Goal: Task Accomplishment & Management: Manage account settings

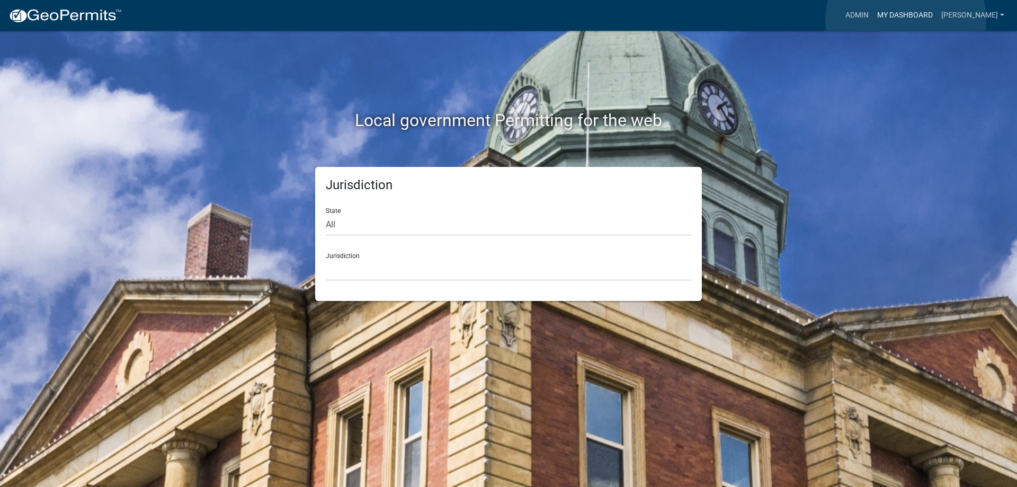
click at [906, 20] on link "My Dashboard" at bounding box center [905, 15] width 64 height 20
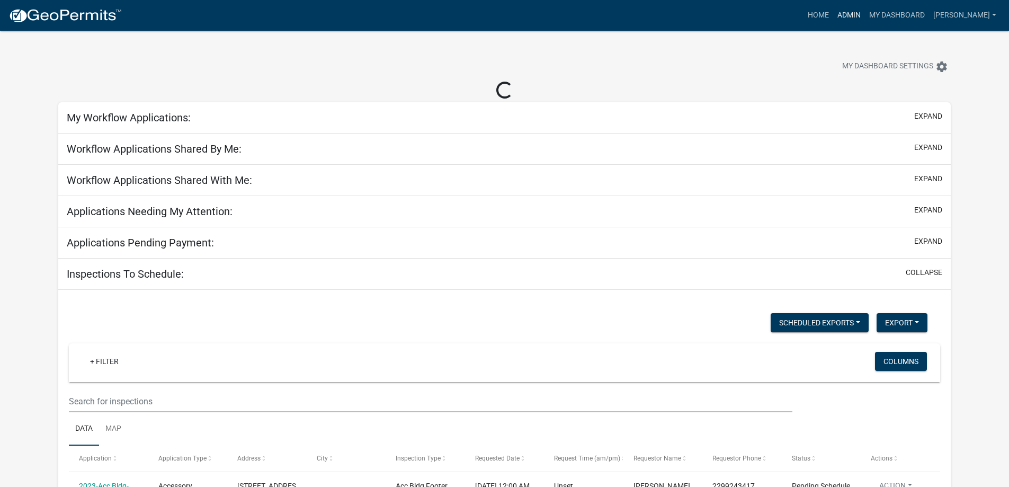
click at [864, 15] on link "Admin" at bounding box center [849, 15] width 32 height 20
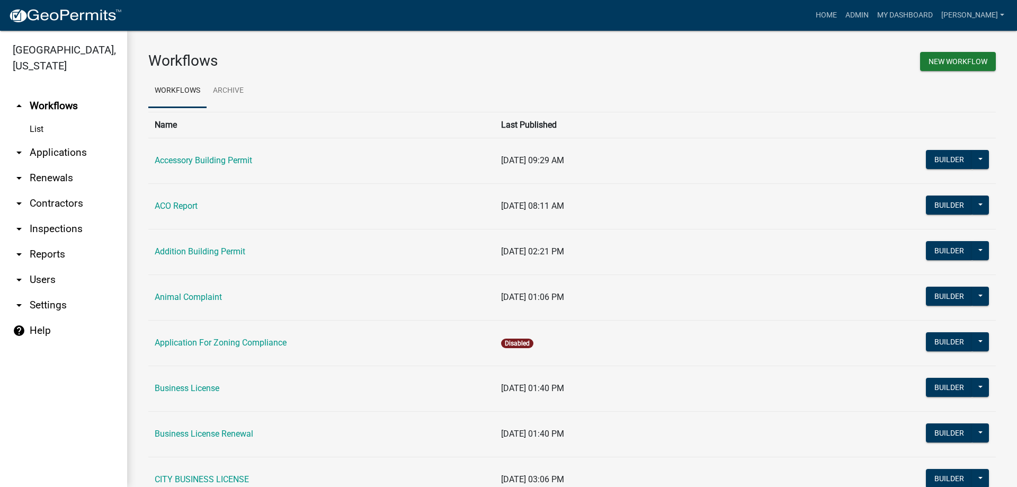
click at [74, 158] on link "arrow_drop_down Applications" at bounding box center [63, 152] width 127 height 25
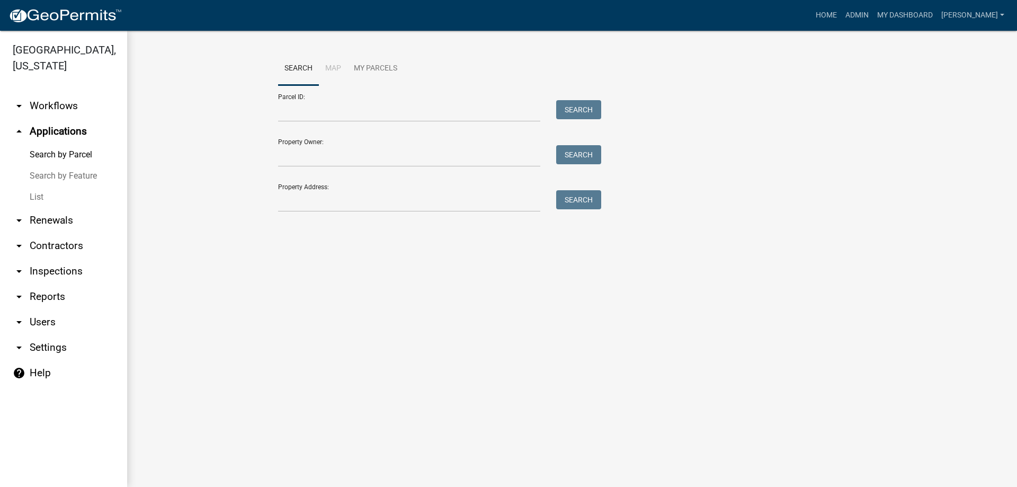
click at [42, 198] on link "List" at bounding box center [63, 196] width 127 height 21
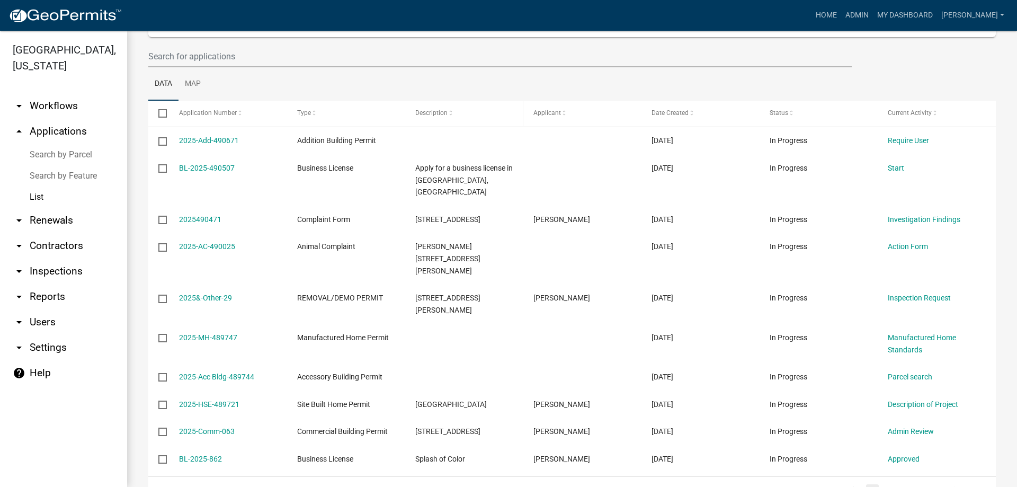
scroll to position [152, 0]
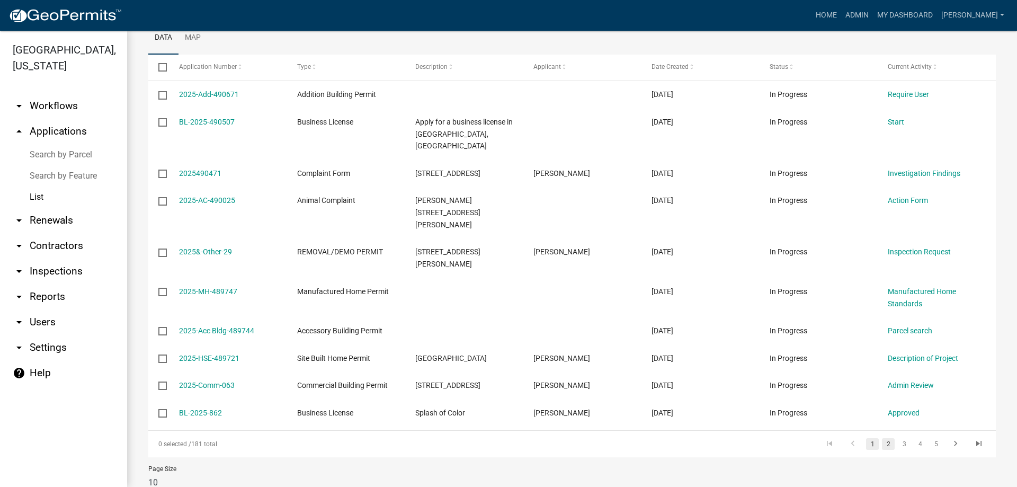
click at [883, 438] on link "2" at bounding box center [888, 444] width 13 height 12
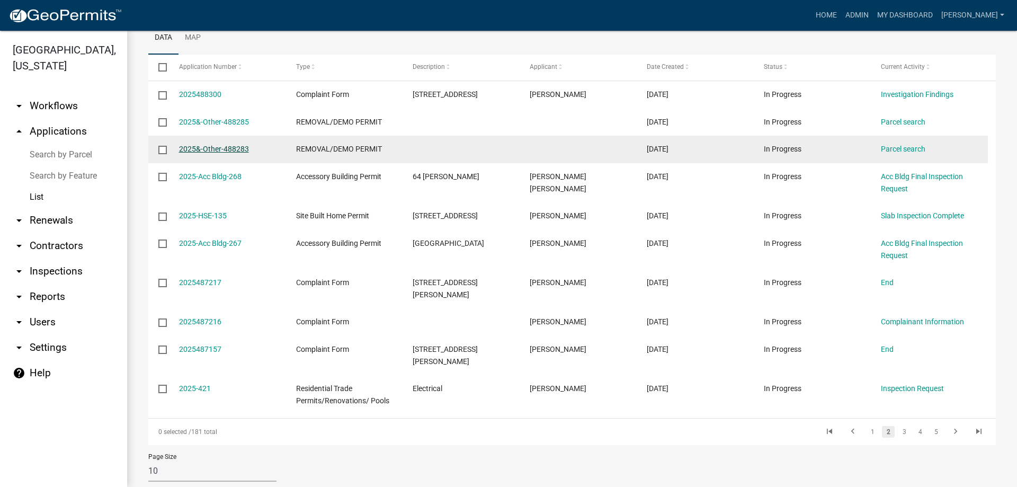
click at [209, 149] on link "2025&-Other-488283" at bounding box center [214, 149] width 70 height 8
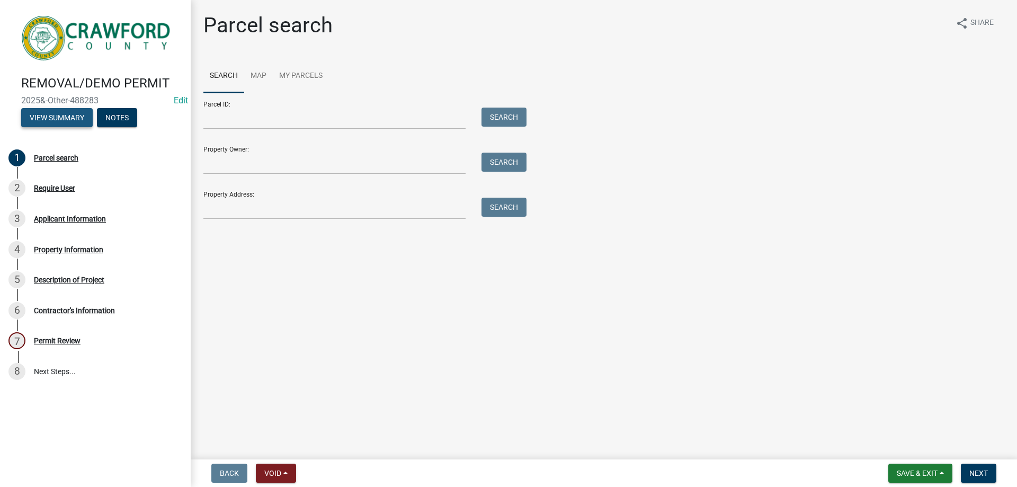
click at [69, 116] on button "View Summary" at bounding box center [57, 117] width 72 height 19
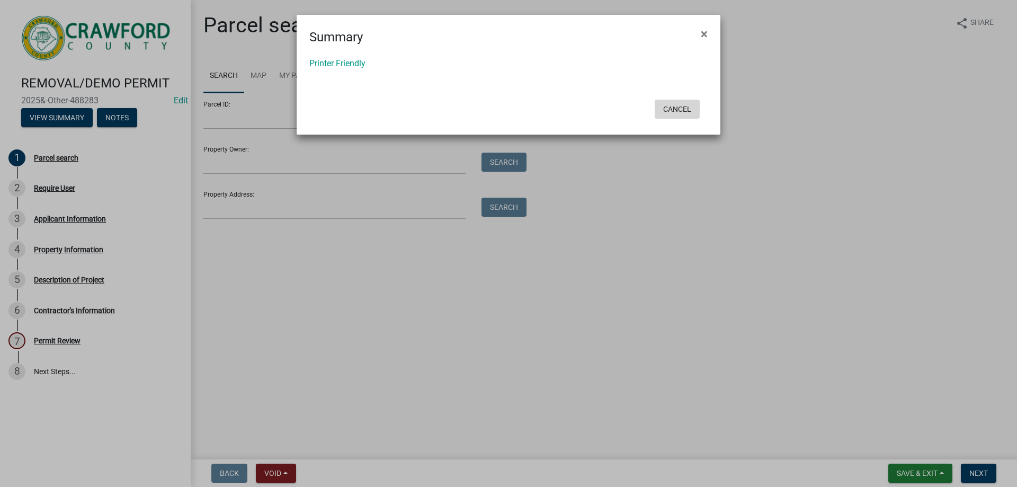
click at [682, 110] on button "Cancel" at bounding box center [677, 109] width 45 height 19
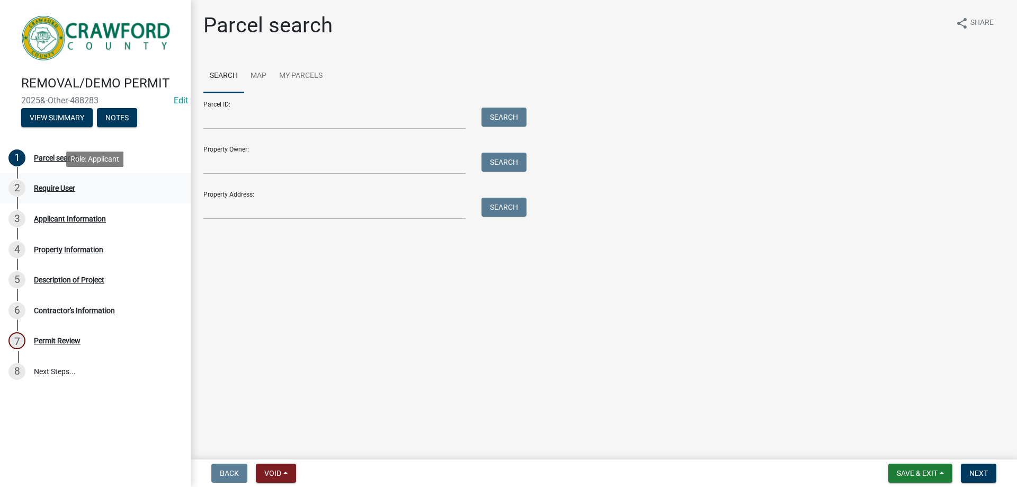
click at [39, 182] on div "2 Require User" at bounding box center [90, 188] width 165 height 17
click at [285, 476] on button "Void" at bounding box center [276, 472] width 40 height 19
click at [279, 445] on button "Void" at bounding box center [298, 445] width 85 height 25
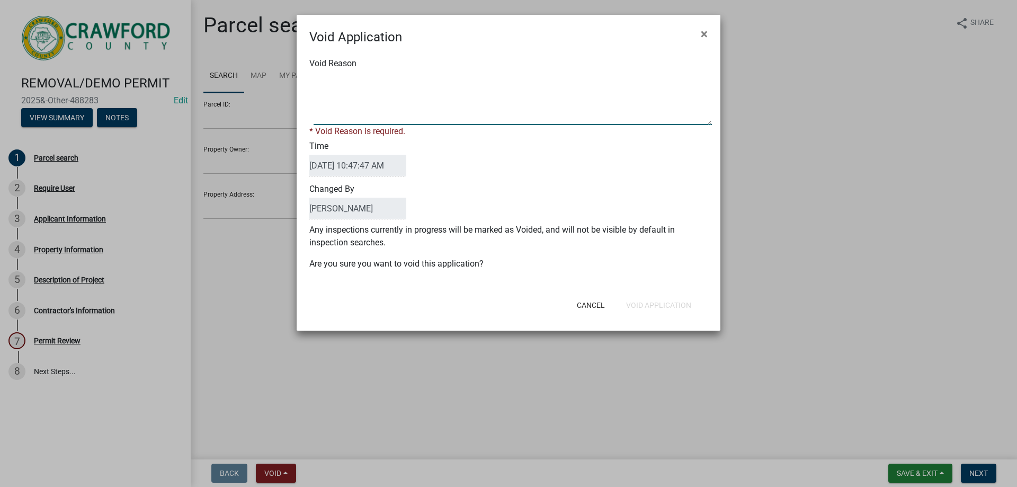
click at [356, 111] on textarea "Void Reason" at bounding box center [513, 98] width 398 height 53
type textarea "DNA"
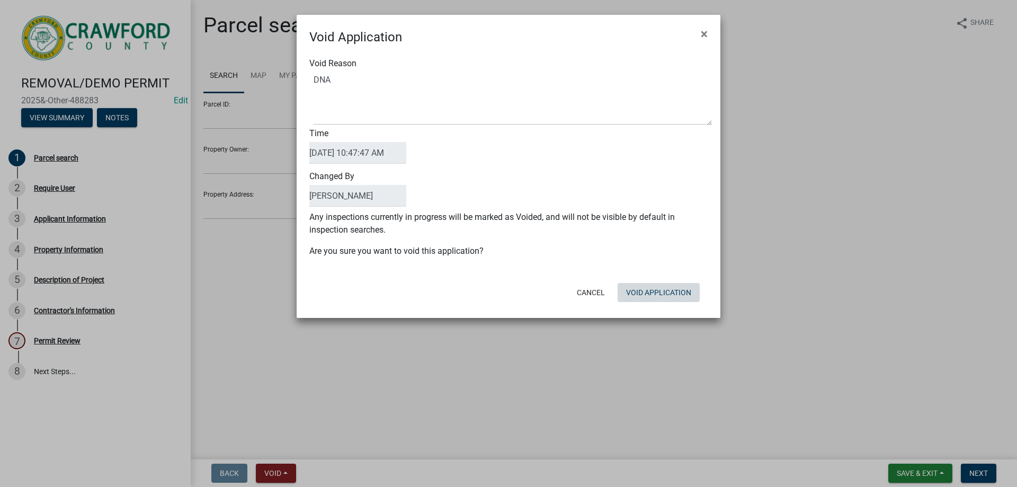
click at [662, 303] on div "Cancel Void Application" at bounding box center [577, 293] width 261 height 28
click at [662, 288] on button "Void Application" at bounding box center [659, 292] width 82 height 19
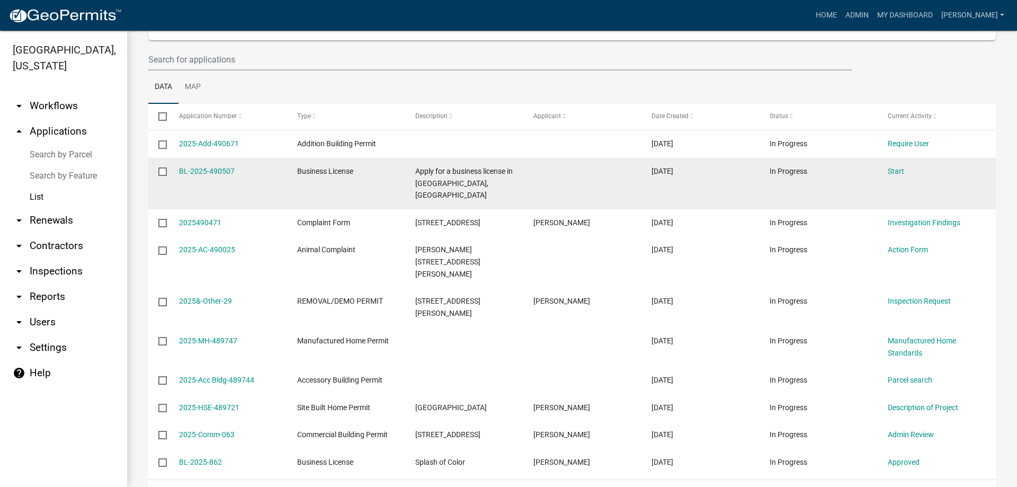
scroll to position [106, 0]
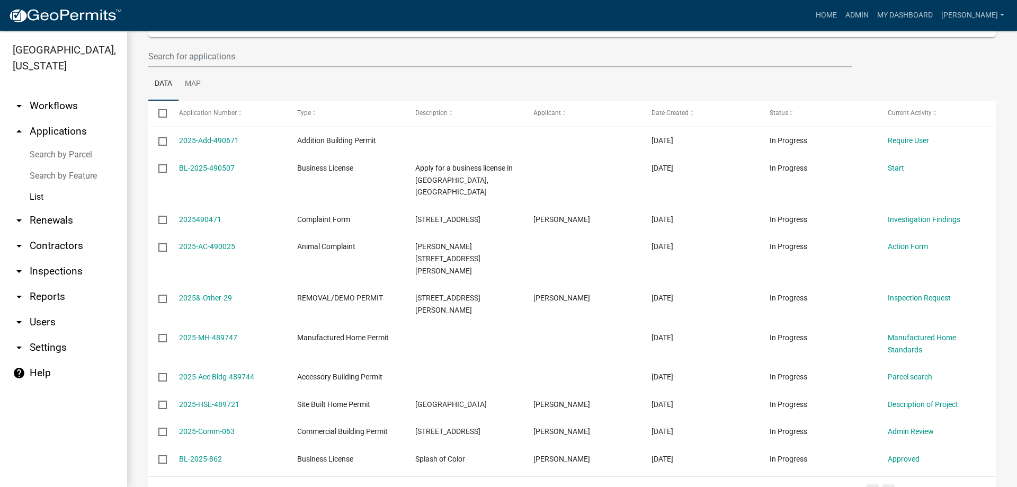
click at [883, 484] on link "2" at bounding box center [888, 490] width 13 height 12
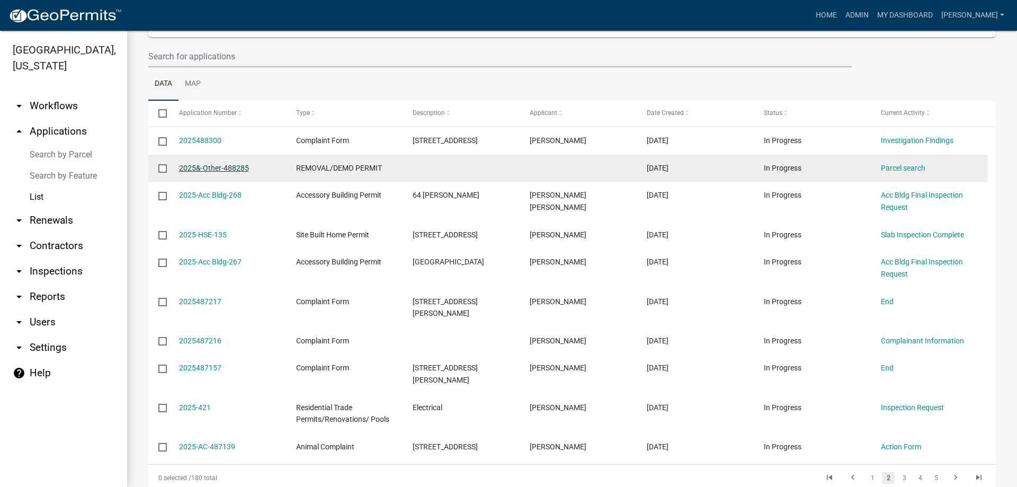
click at [222, 167] on link "2025&-Other-488285" at bounding box center [214, 168] width 70 height 8
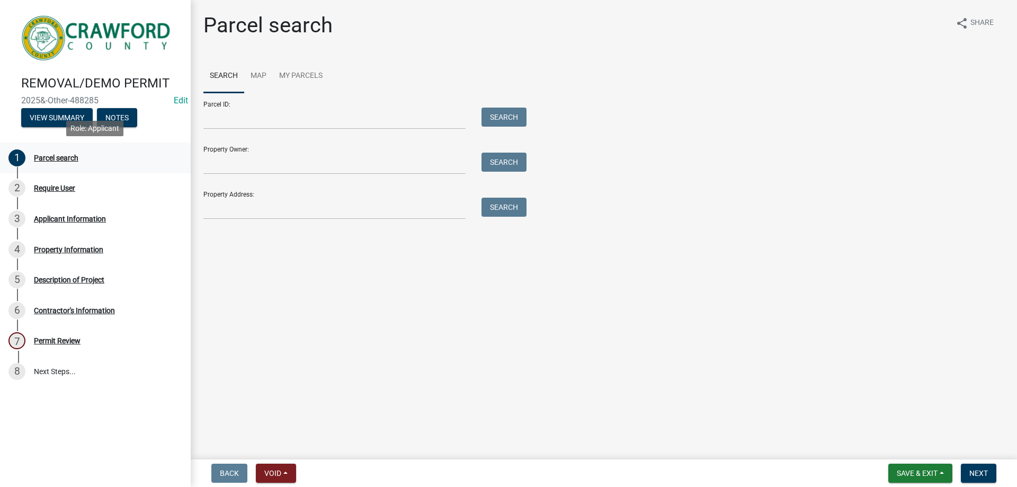
click at [46, 155] on div "Parcel search" at bounding box center [56, 157] width 44 height 7
click at [48, 191] on div "Require User" at bounding box center [54, 187] width 41 height 7
click at [294, 478] on button "Void" at bounding box center [276, 472] width 40 height 19
click at [282, 448] on button "Void" at bounding box center [298, 445] width 85 height 25
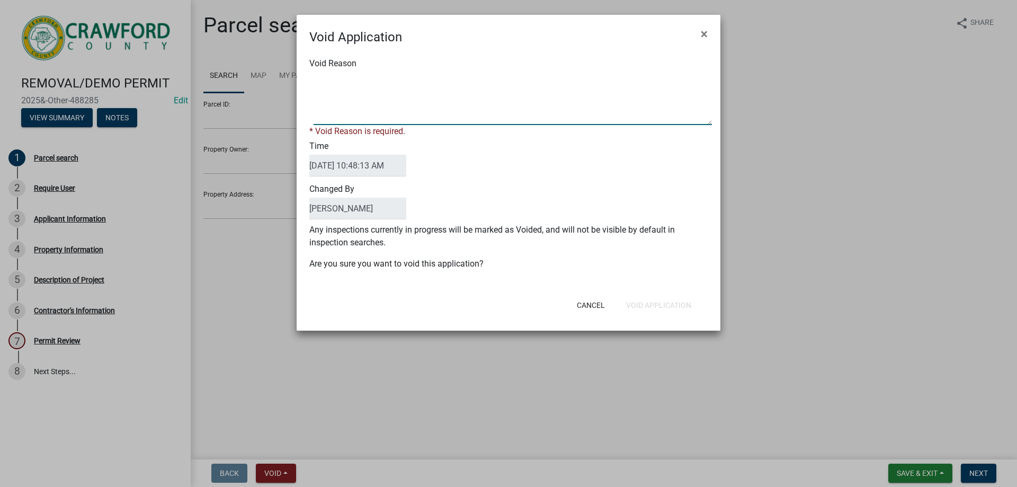
click at [338, 98] on textarea "Void Reason" at bounding box center [513, 98] width 398 height 53
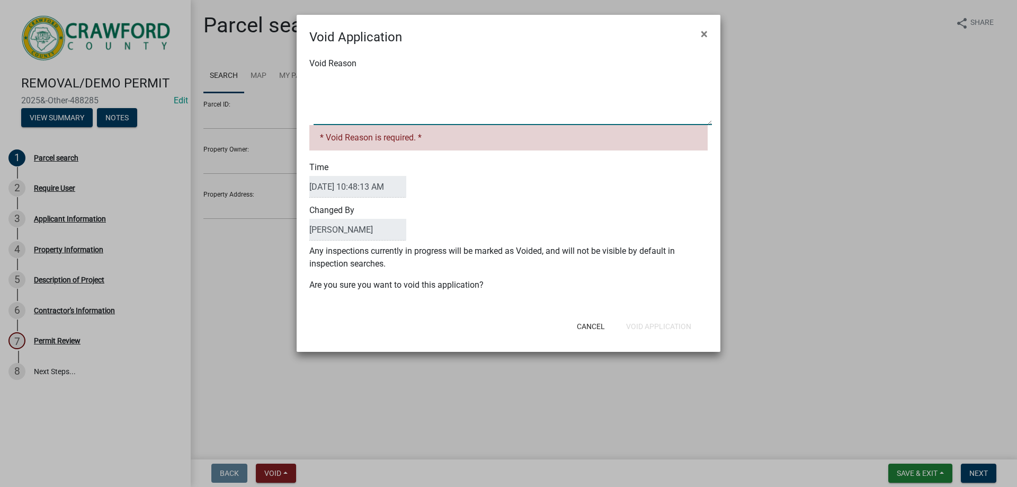
click at [391, 110] on textarea "Void Reason" at bounding box center [513, 98] width 398 height 53
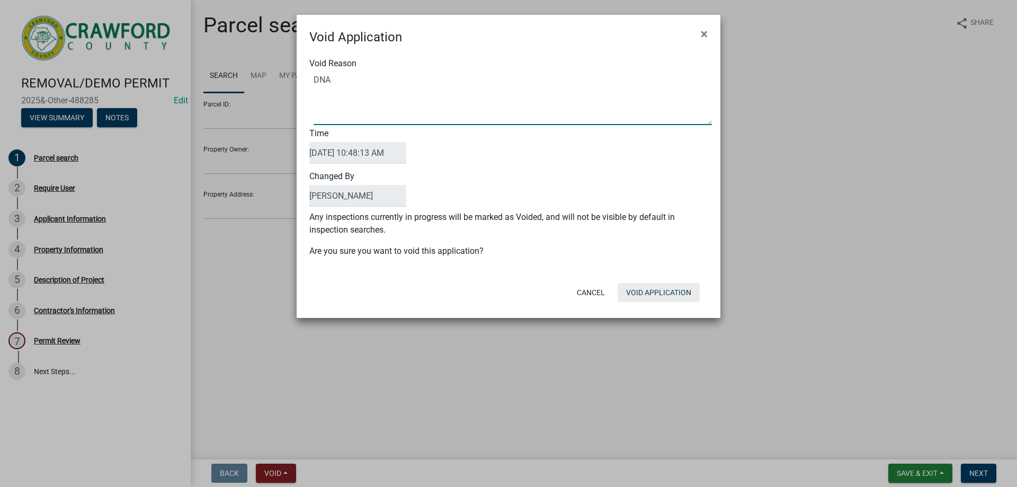
type textarea "DNA"
click at [676, 293] on button "Void Application" at bounding box center [659, 292] width 82 height 19
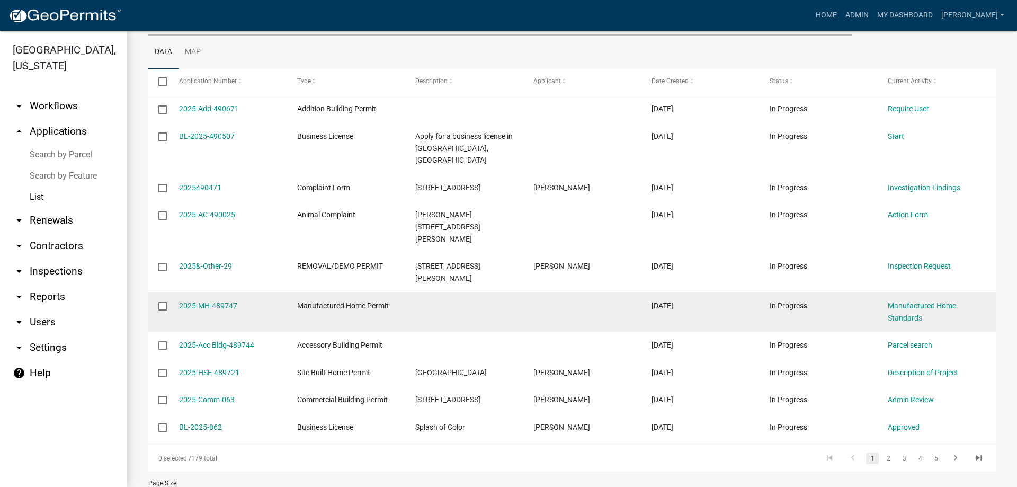
scroll to position [152, 0]
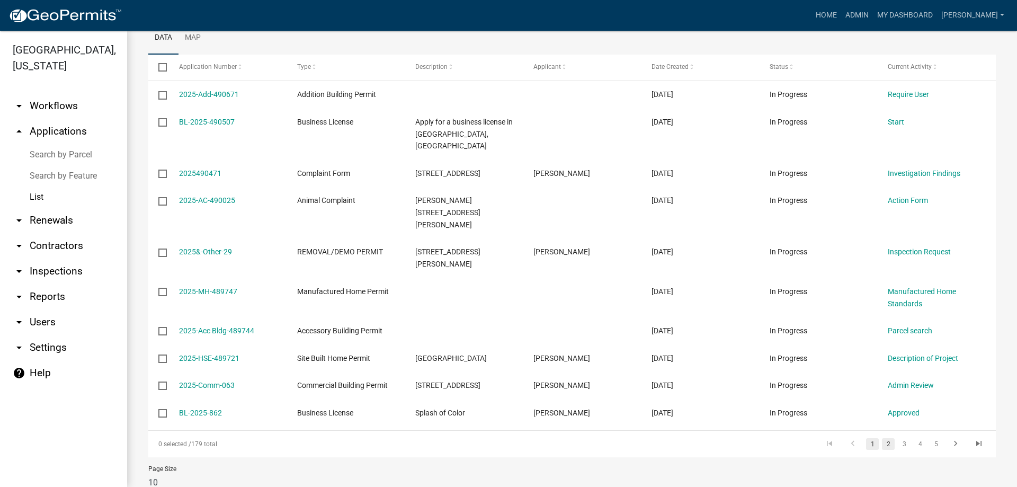
click at [882, 438] on link "2" at bounding box center [888, 444] width 13 height 12
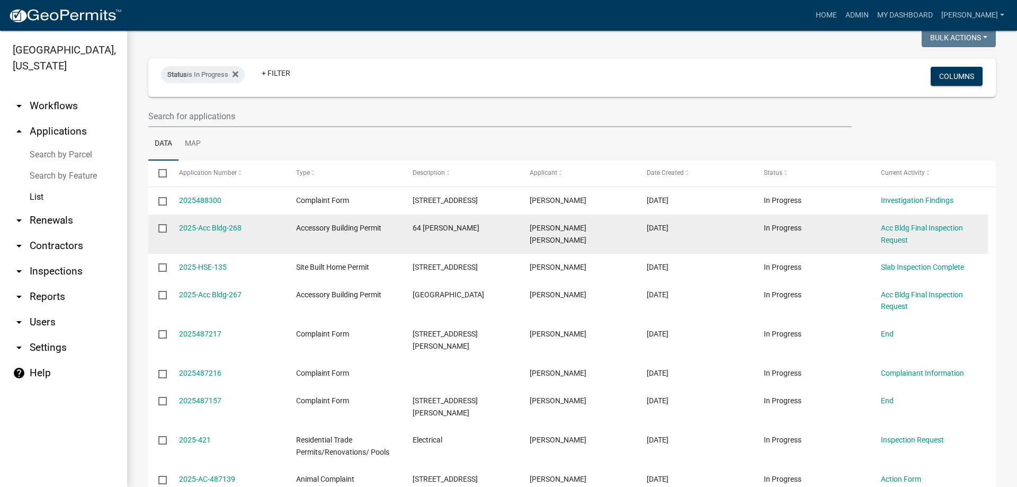
scroll to position [176, 0]
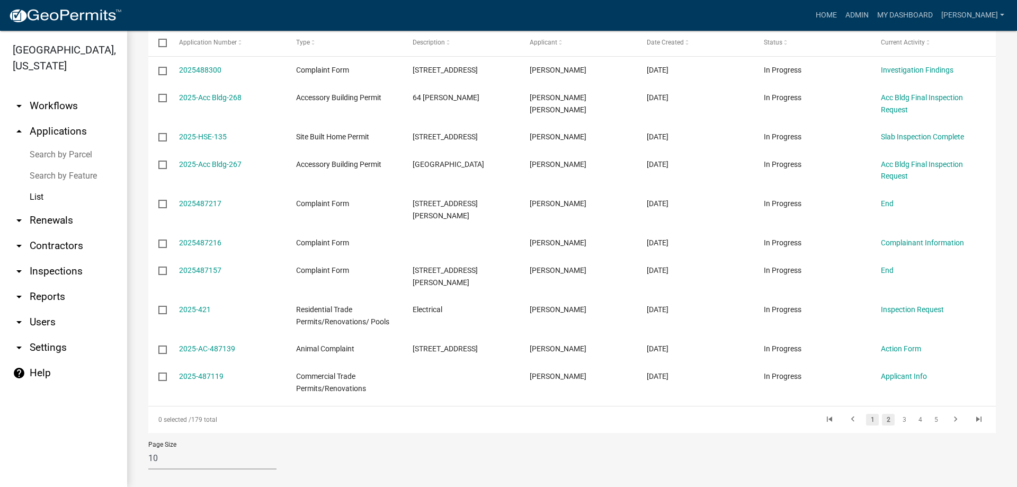
click at [867, 414] on link "1" at bounding box center [872, 420] width 13 height 12
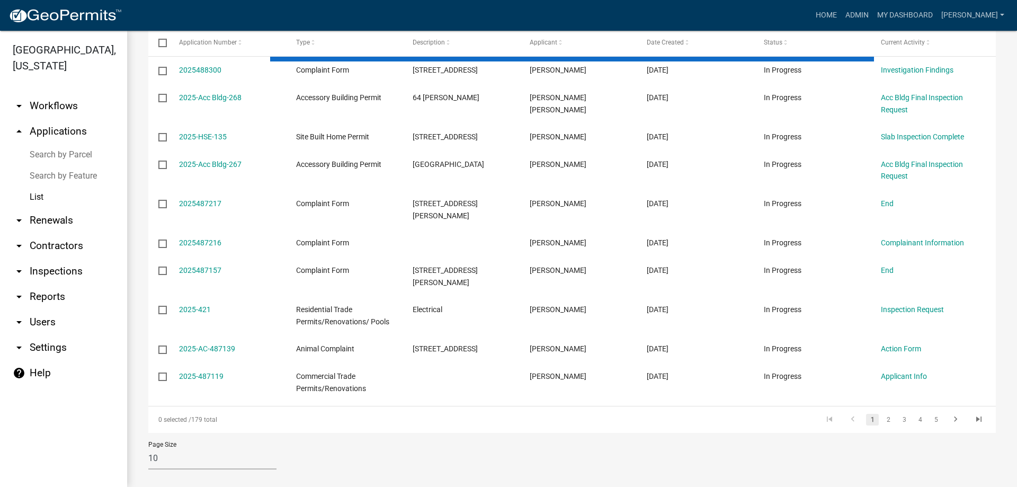
scroll to position [152, 0]
